Goal: Communication & Community: Participate in discussion

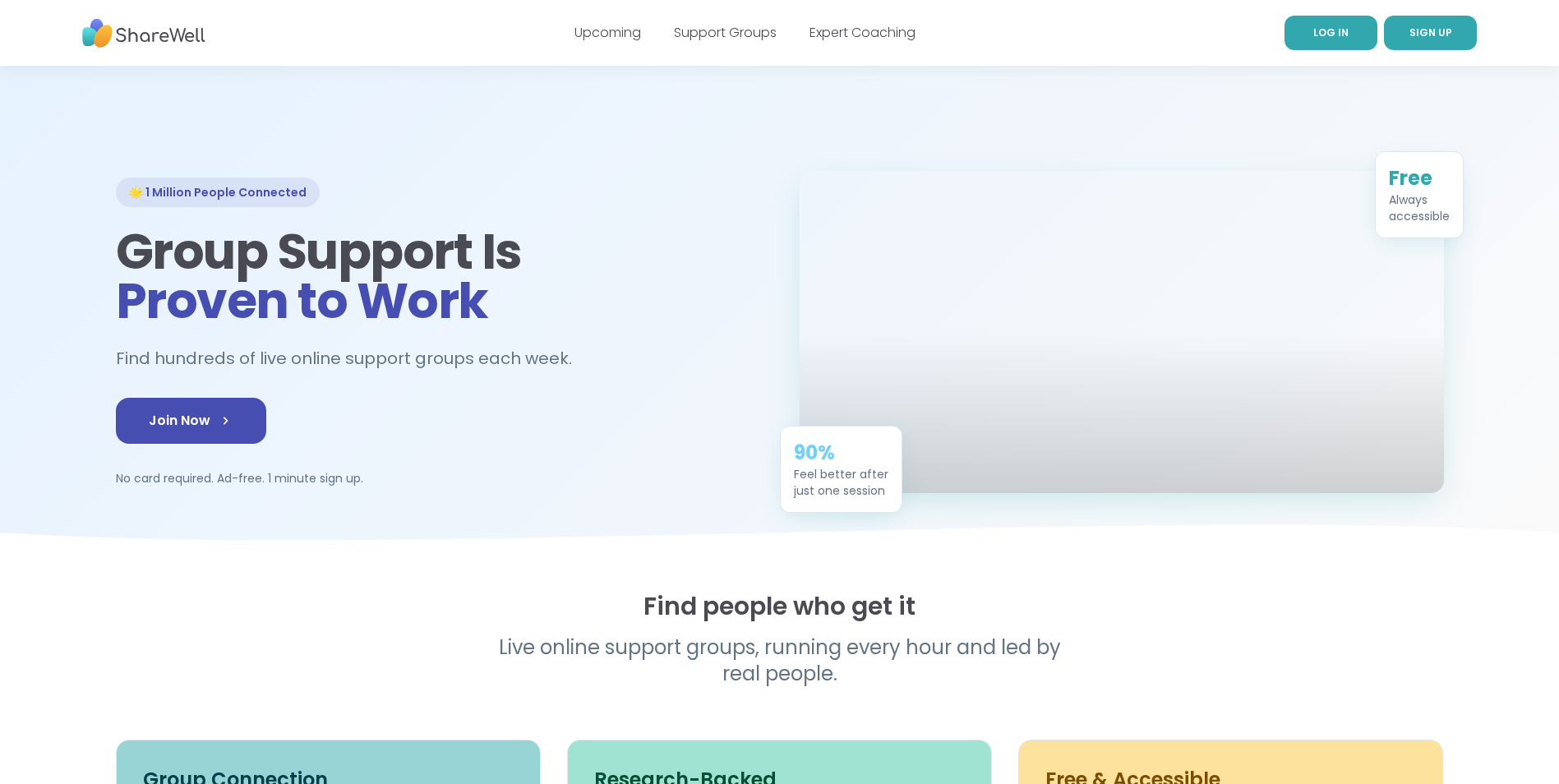
click at [1334, 39] on span "LOG IN" at bounding box center [1331, 32] width 36 height 14
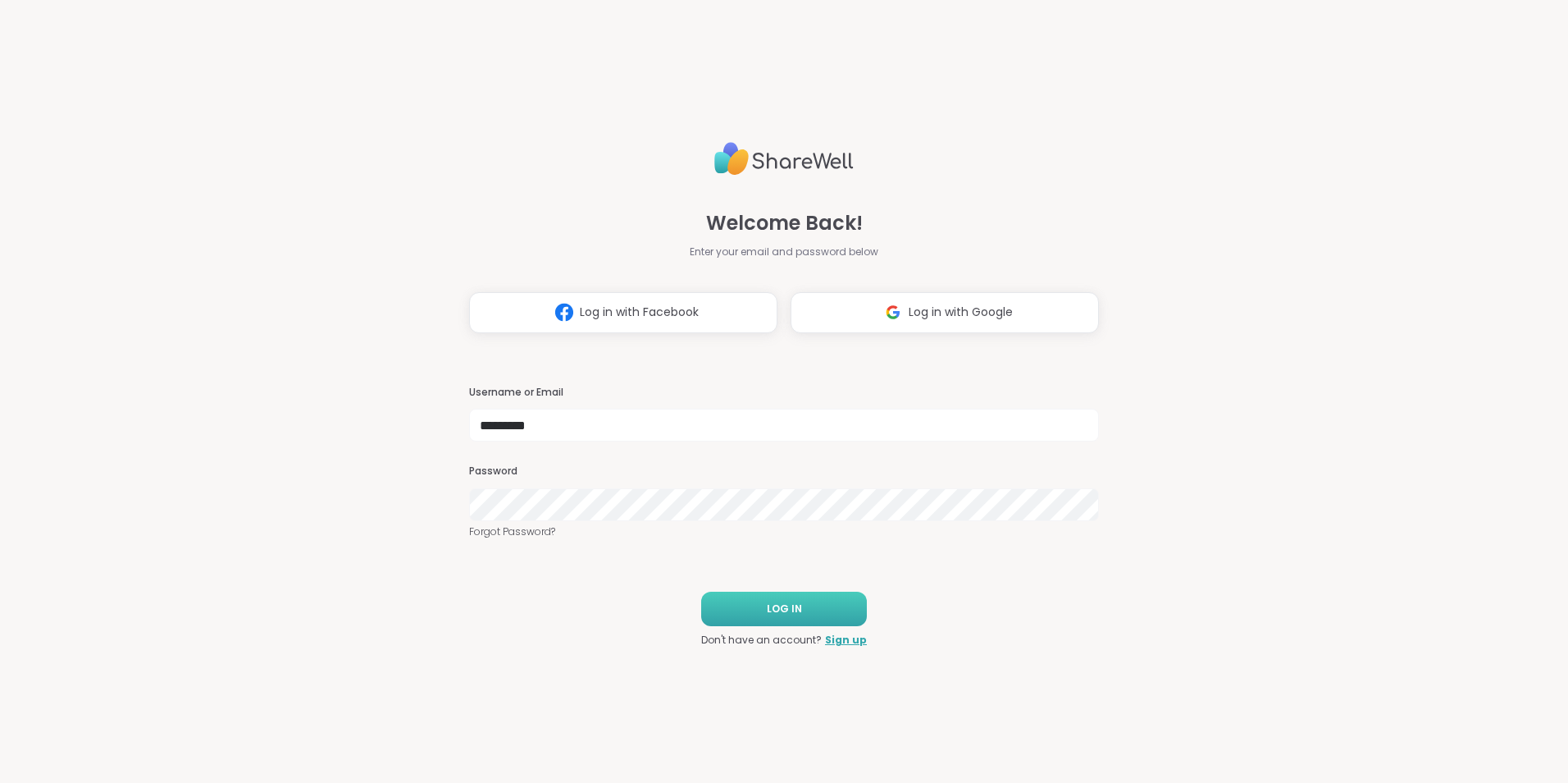
click at [784, 592] on button "LOG IN" at bounding box center [784, 608] width 165 height 35
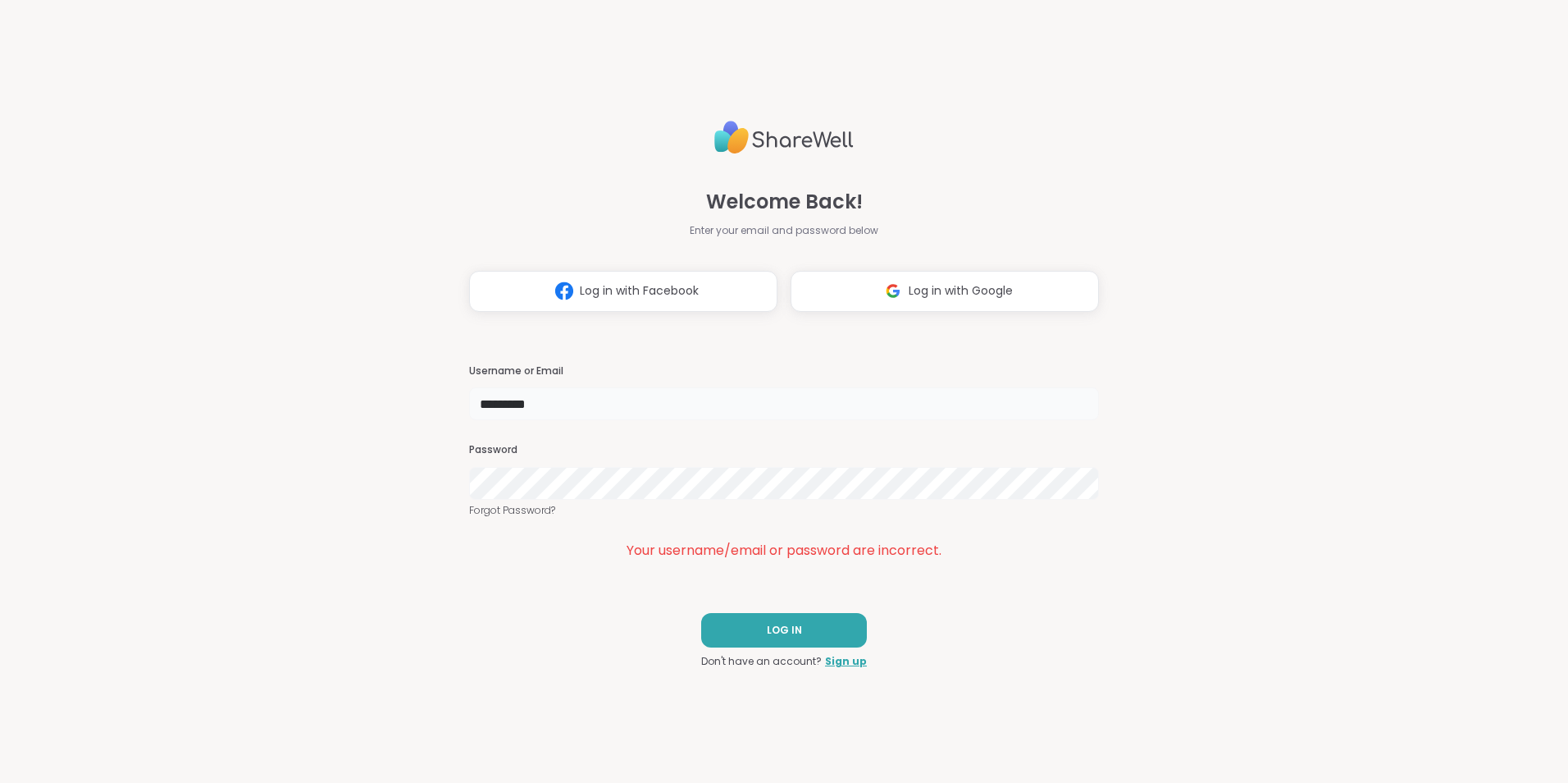
drag, startPoint x: 615, startPoint y: 413, endPoint x: 457, endPoint y: 416, distance: 158.0
click at [457, 416] on div "Welcome Back! Enter your email and password below Log in with Facebook Log in w…" at bounding box center [784, 391] width 1568 height 783
type input "*"
type input "**********"
click at [822, 635] on button "LOG IN" at bounding box center [784, 630] width 165 height 35
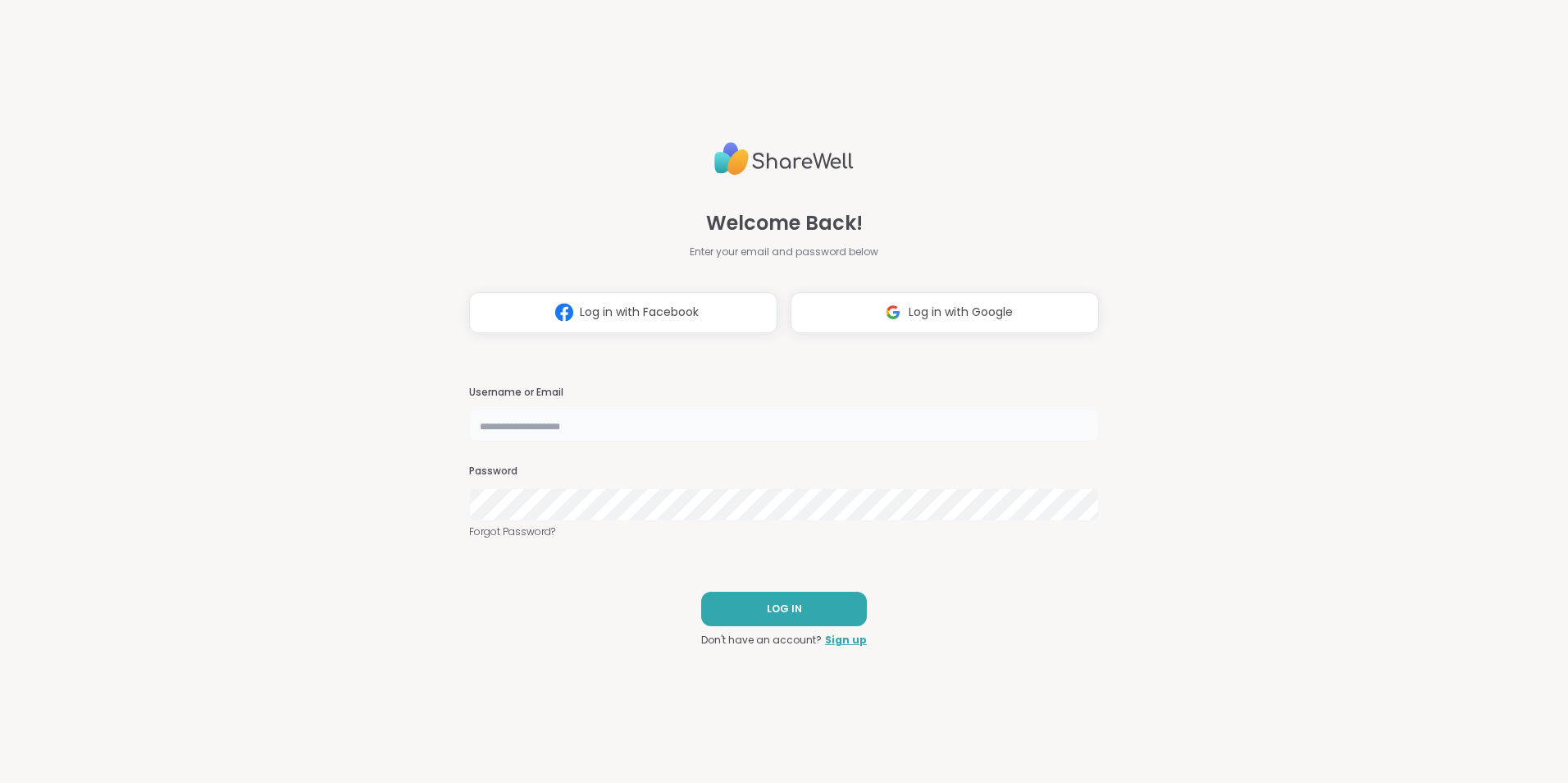
type input "*********"
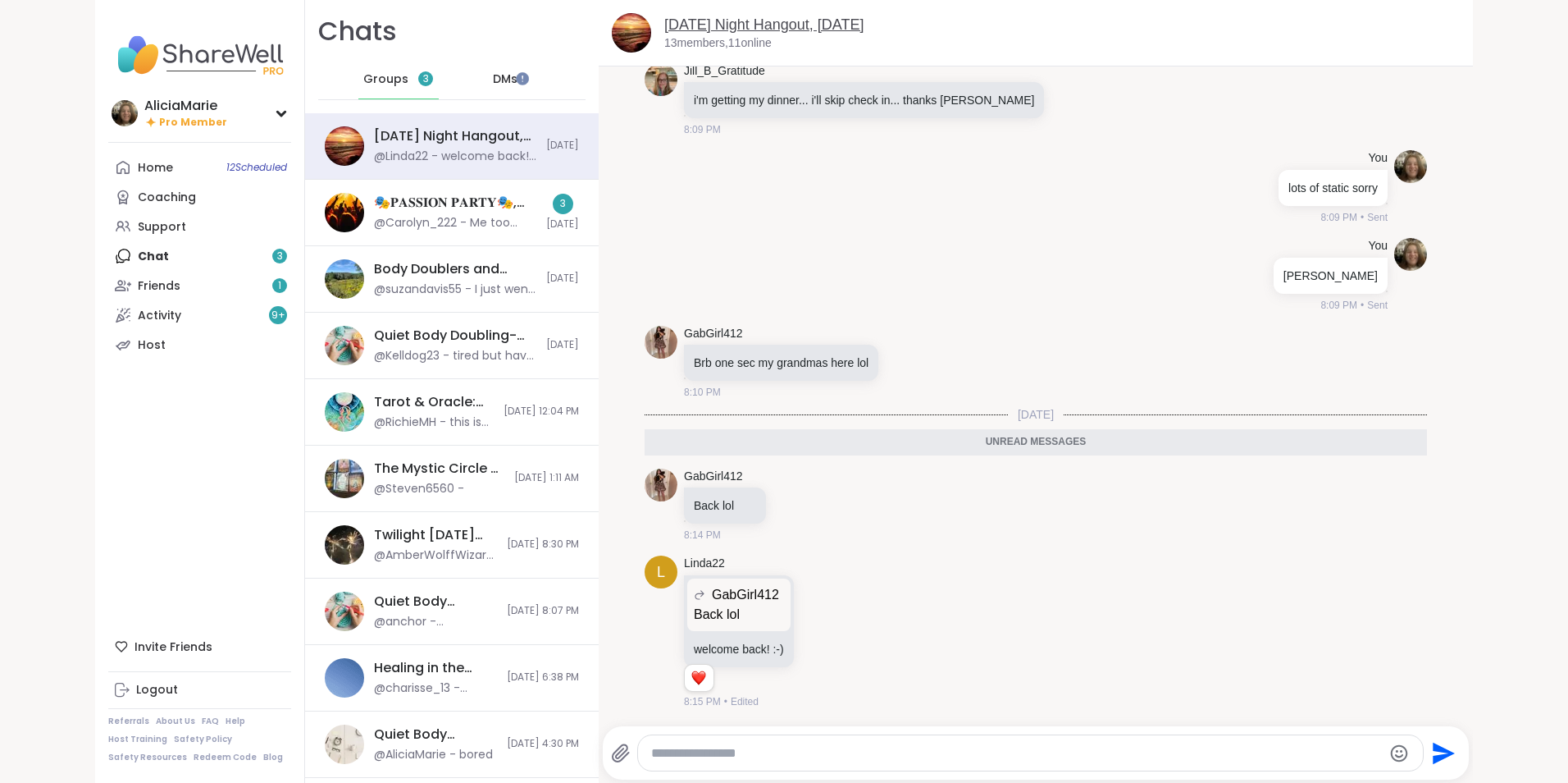
click at [787, 18] on link "[DATE] Night Hangout, [DATE]" at bounding box center [764, 24] width 199 height 16
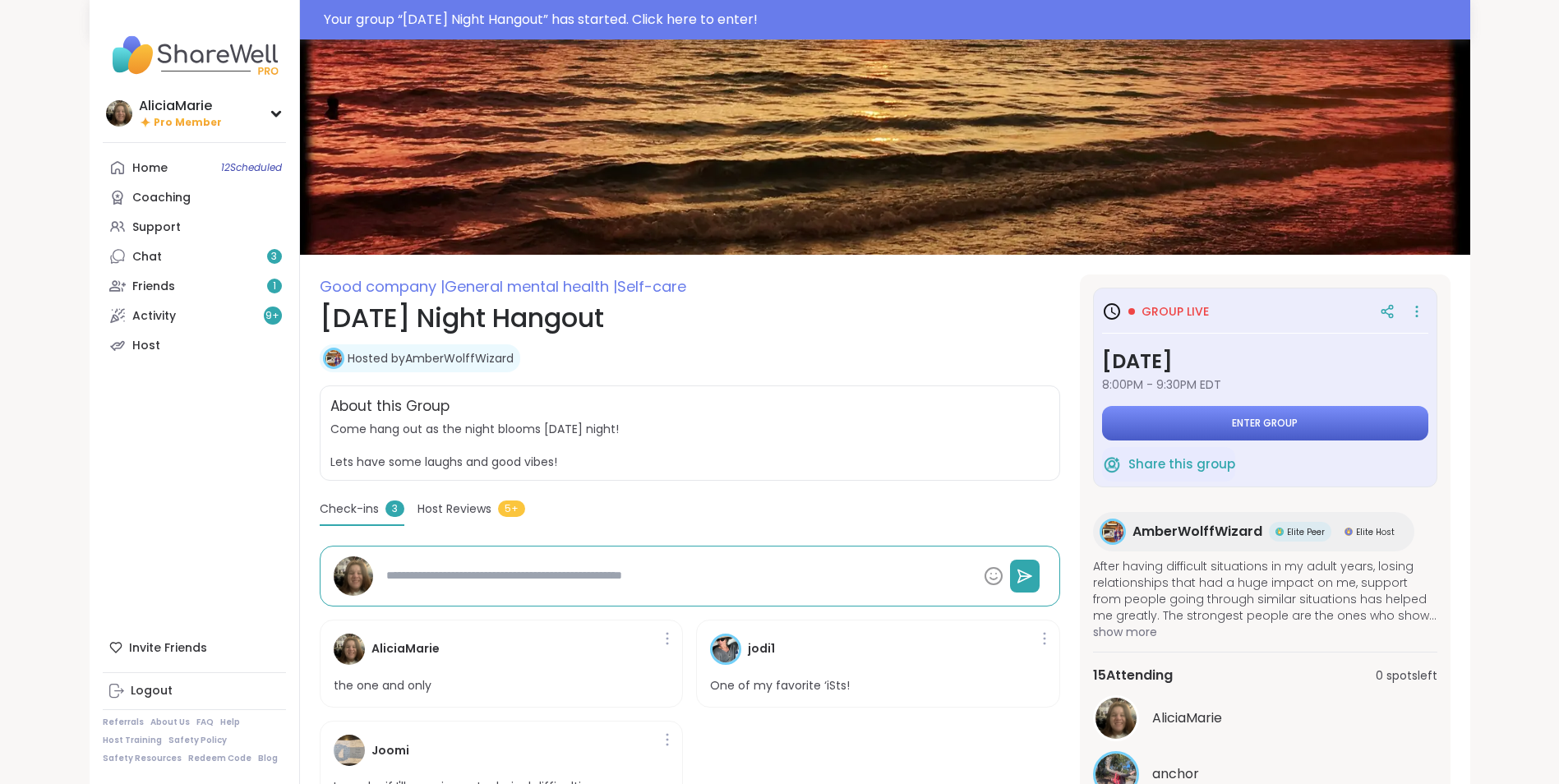
click at [1277, 418] on span "Enter group" at bounding box center [1265, 423] width 66 height 14
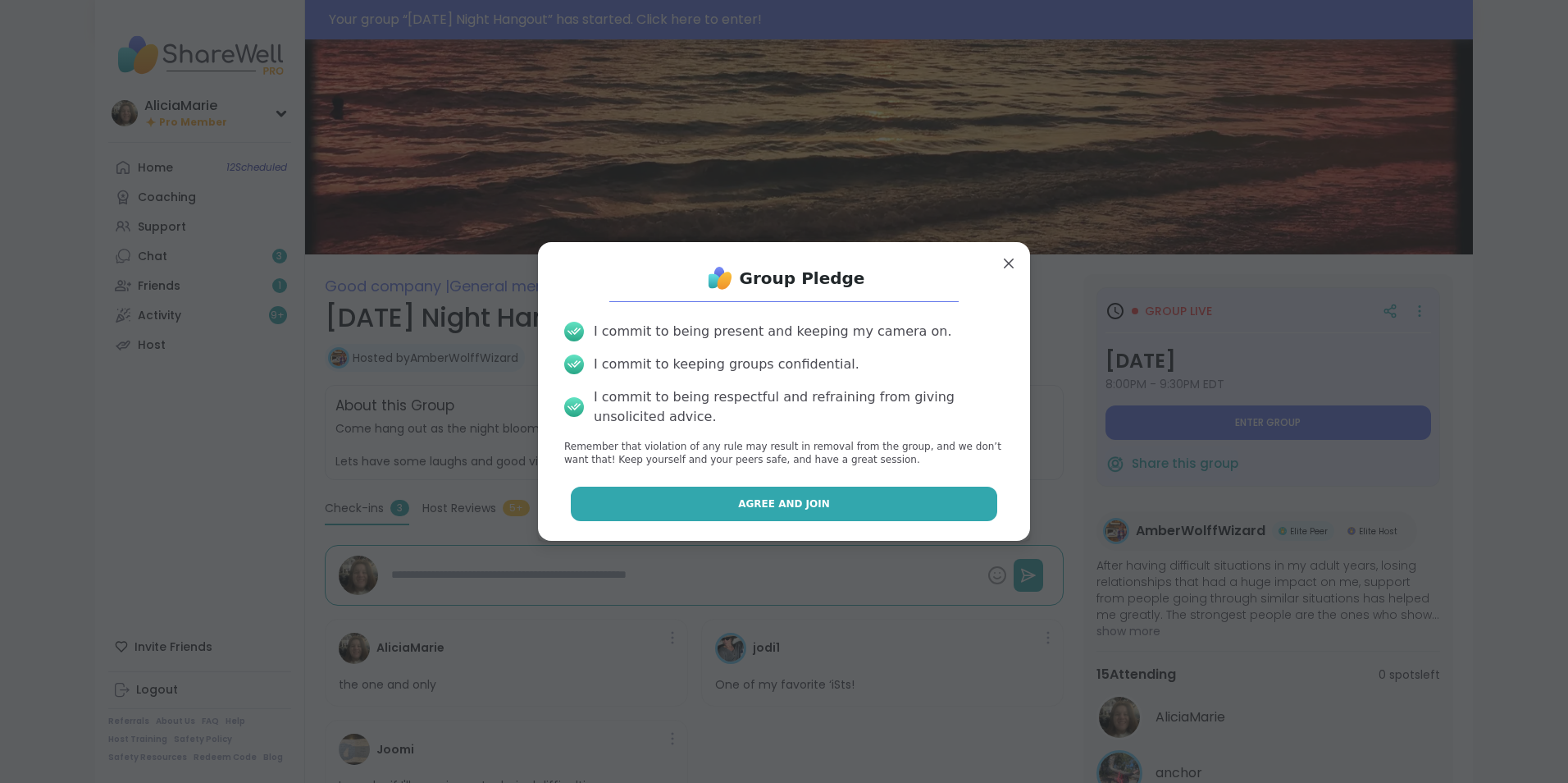
click at [928, 498] on button "Agree and Join" at bounding box center [784, 503] width 427 height 35
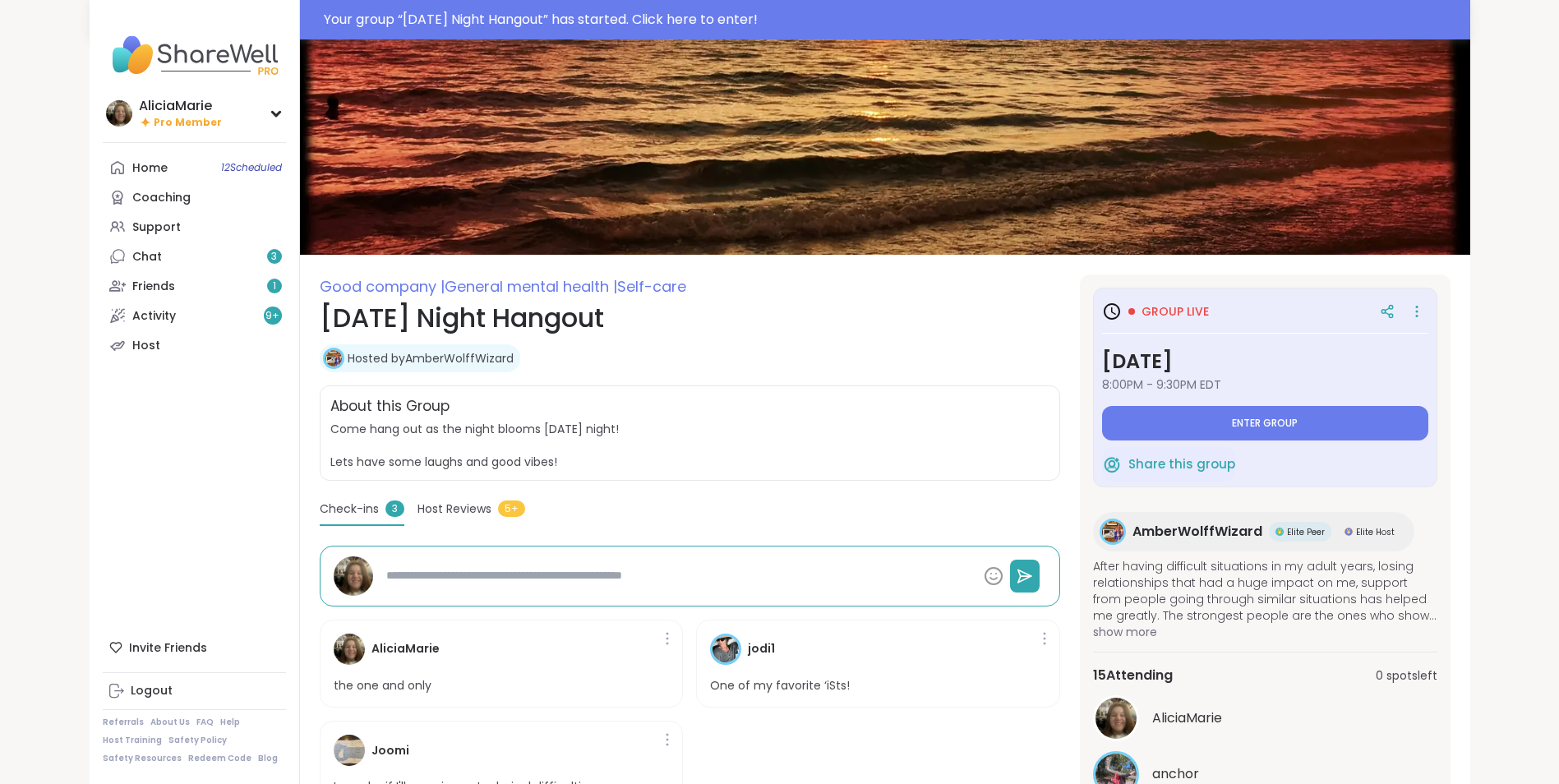
type textarea "*"
